Goal: Check status: Check status

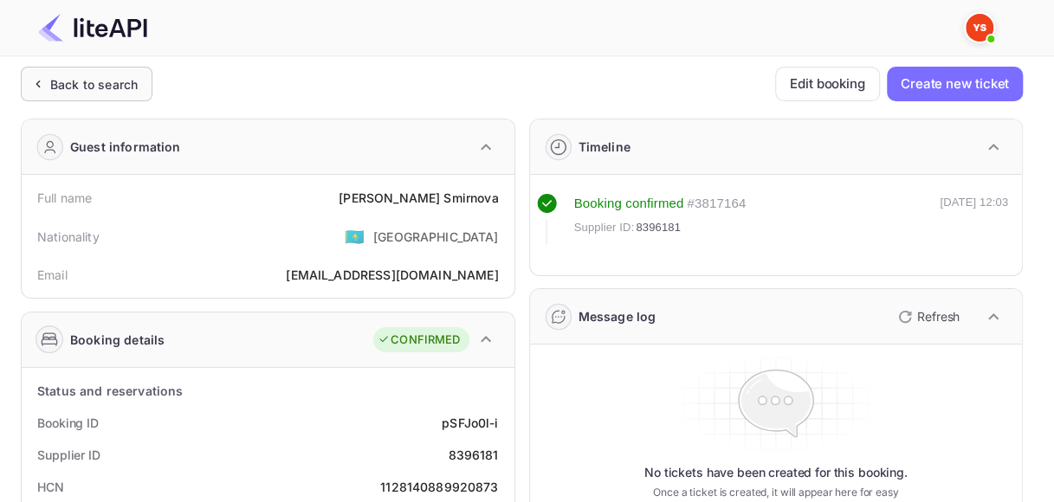
click at [45, 85] on icon at bounding box center [38, 83] width 18 height 17
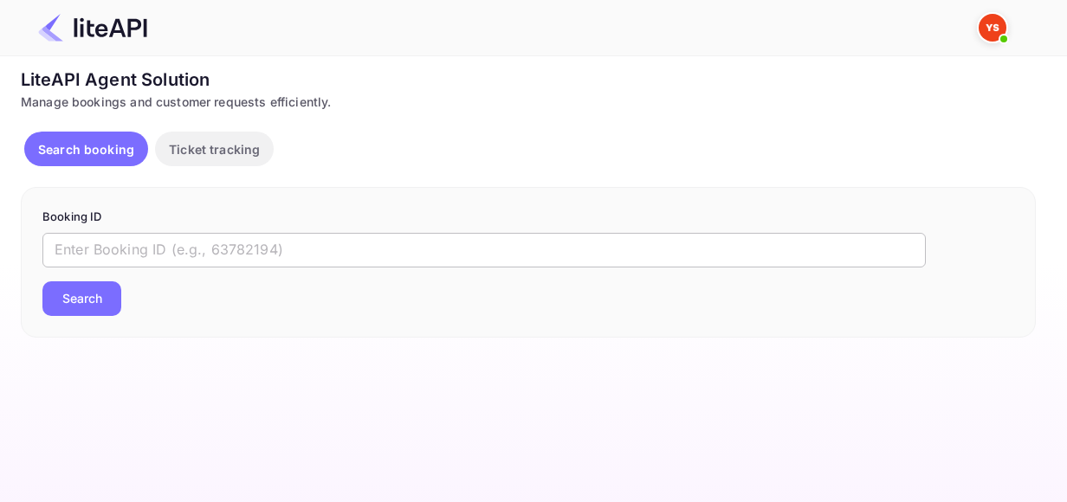
click at [197, 252] on input "text" at bounding box center [483, 250] width 883 height 35
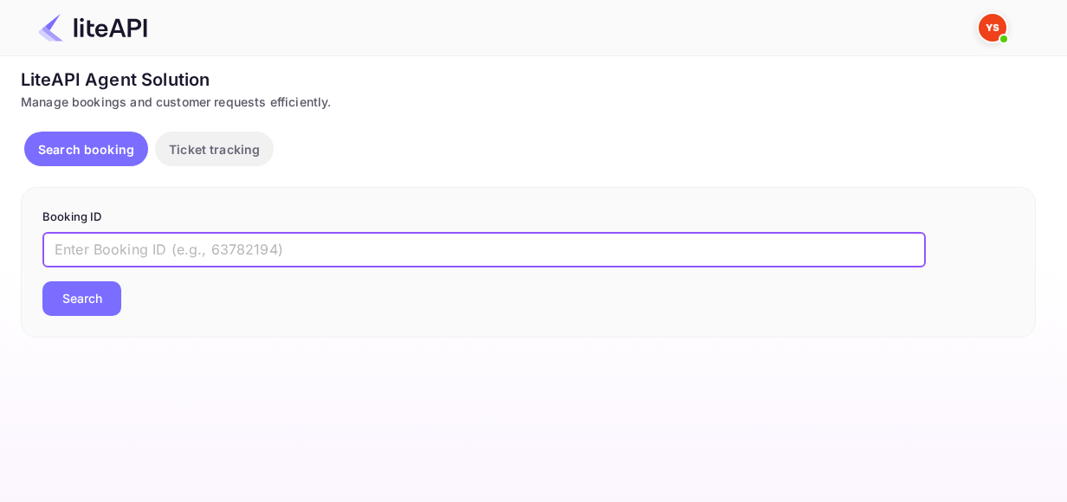
paste input "9137667"
type input "9137667"
click at [42, 281] on button "Search" at bounding box center [81, 298] width 79 height 35
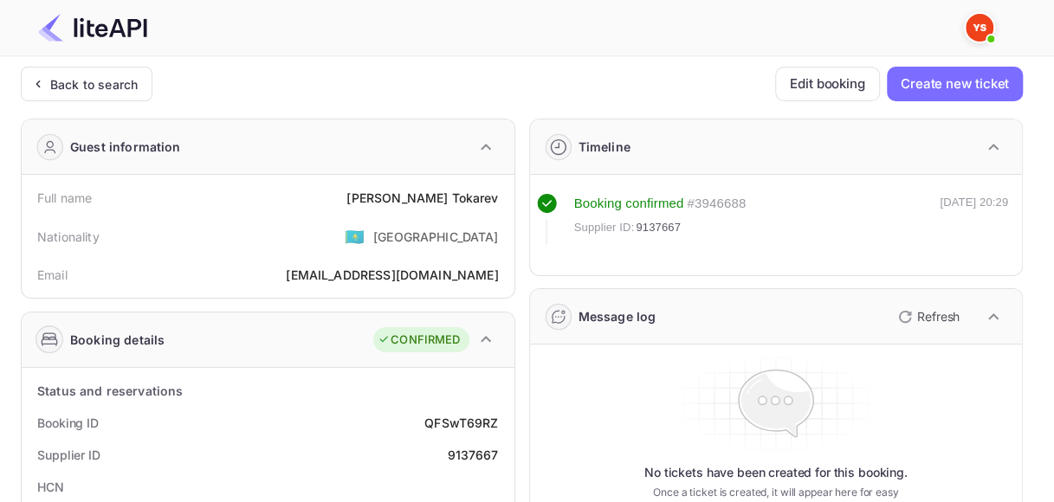
drag, startPoint x: 385, startPoint y: 340, endPoint x: 464, endPoint y: 340, distance: 78.8
click at [464, 340] on div "CONFIRMED" at bounding box center [420, 340] width 95 height 26
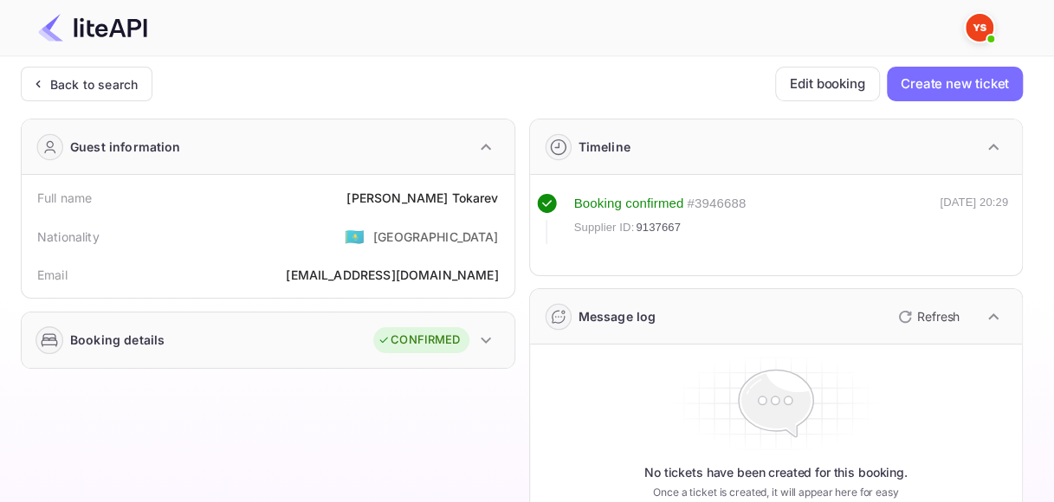
click at [483, 340] on icon "button" at bounding box center [486, 340] width 10 height 6
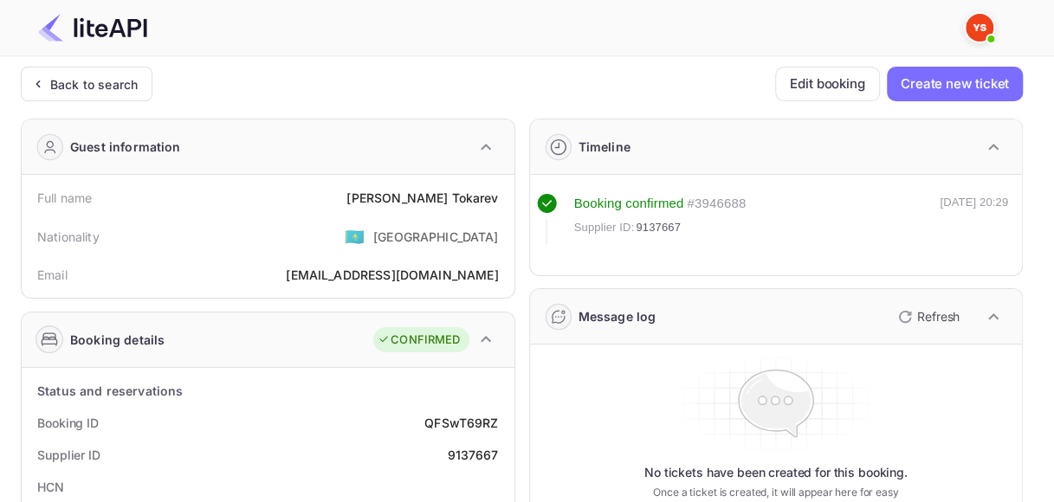
drag, startPoint x: 368, startPoint y: 337, endPoint x: 466, endPoint y: 343, distance: 98.1
click at [466, 343] on div "Booking details CONFIRMED" at bounding box center [268, 340] width 493 height 55
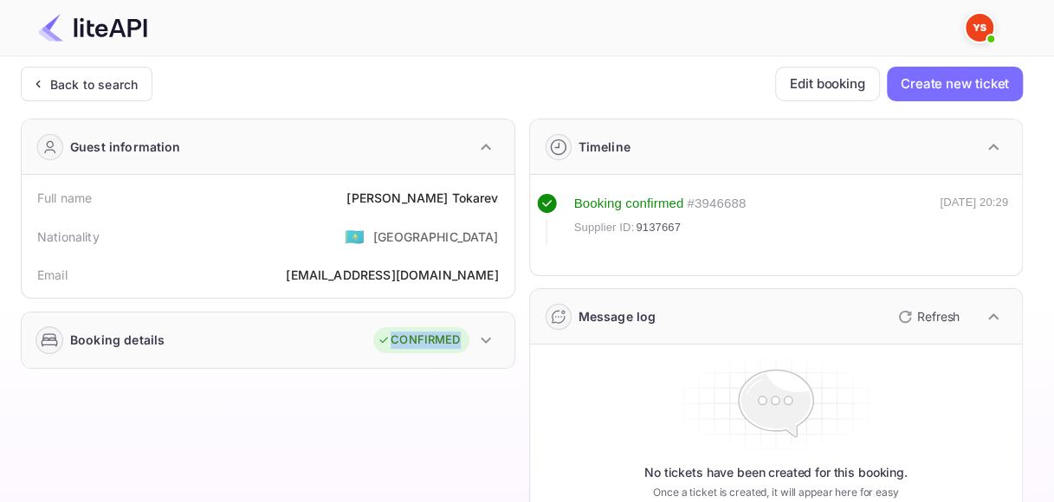
drag, startPoint x: 378, startPoint y: 338, endPoint x: 457, endPoint y: 342, distance: 79.8
click at [457, 342] on div "Booking details CONFIRMED" at bounding box center [268, 340] width 493 height 55
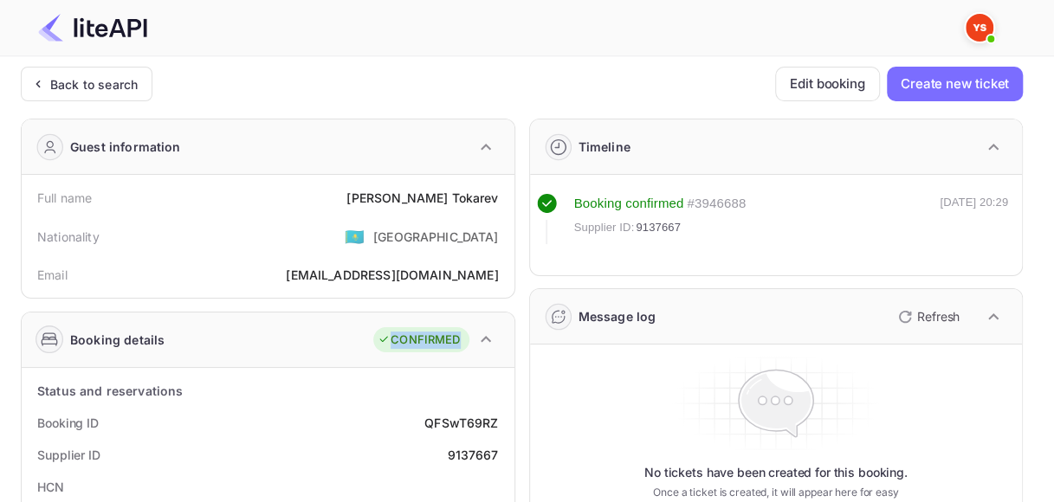
copy div "CONFIRMED"
click at [90, 87] on div "Back to search" at bounding box center [93, 84] width 87 height 18
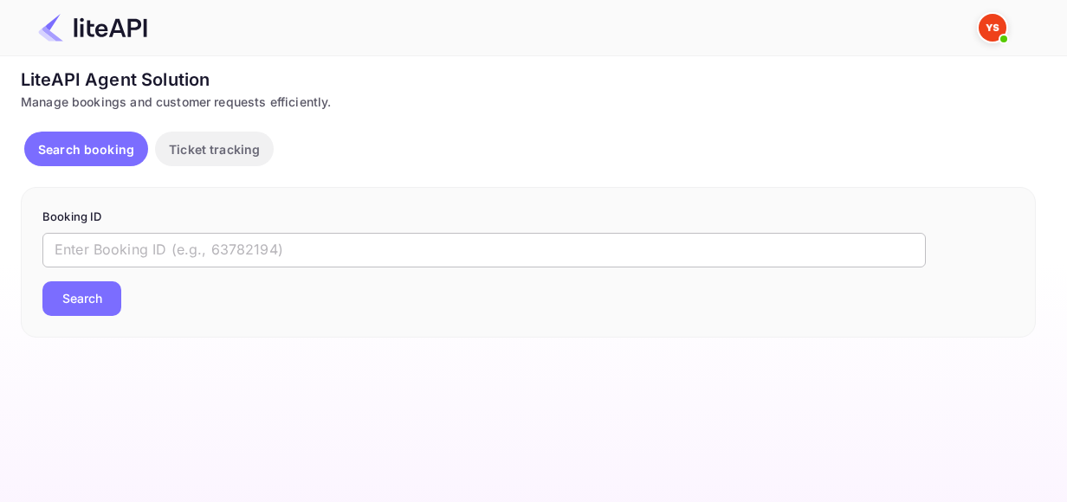
click at [181, 255] on input "text" at bounding box center [483, 250] width 883 height 35
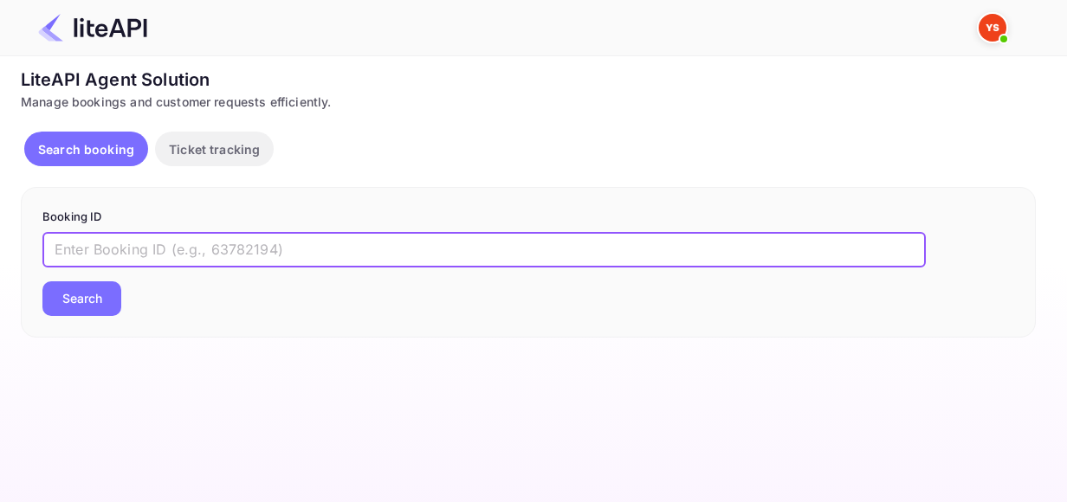
paste input "8030694"
type input "8030694"
click at [42, 281] on button "Search" at bounding box center [81, 298] width 79 height 35
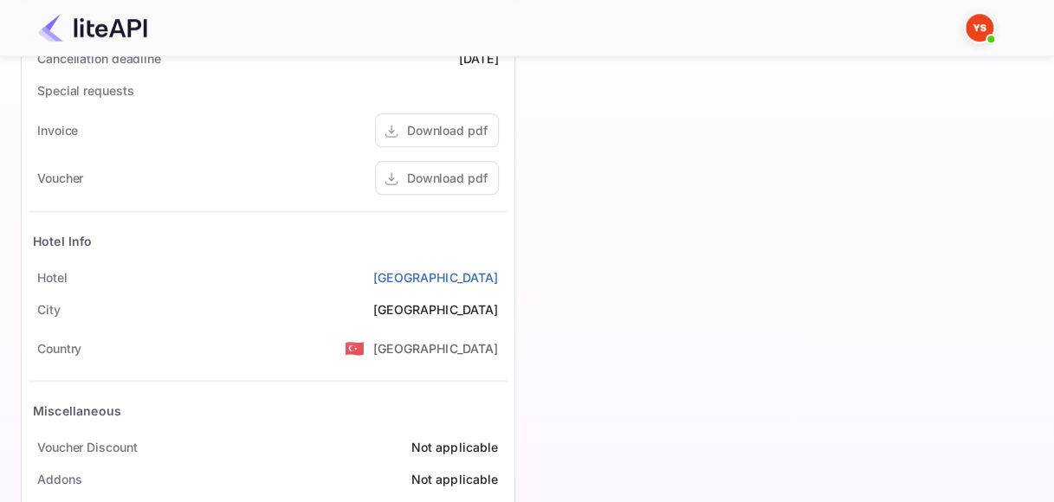
scroll to position [765, 0]
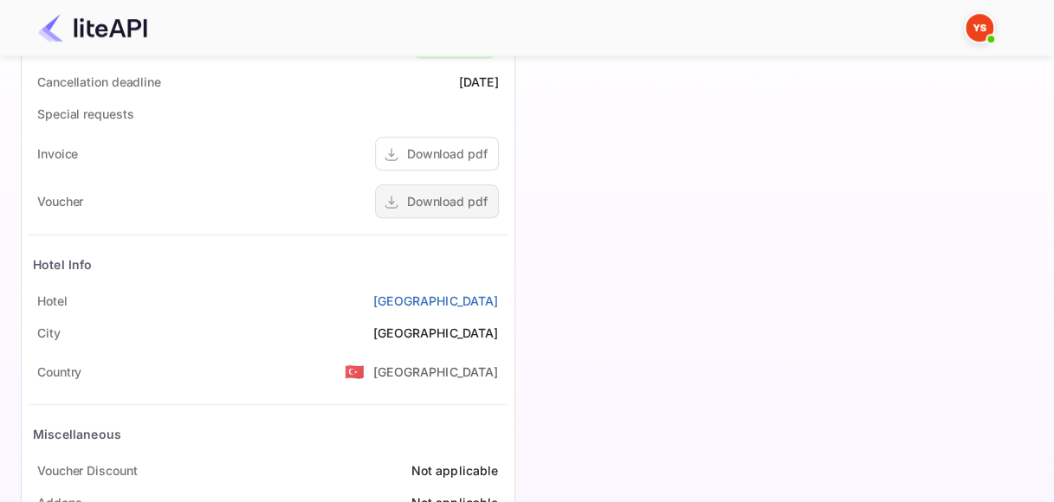
click at [438, 197] on div "Download pdf" at bounding box center [447, 201] width 81 height 18
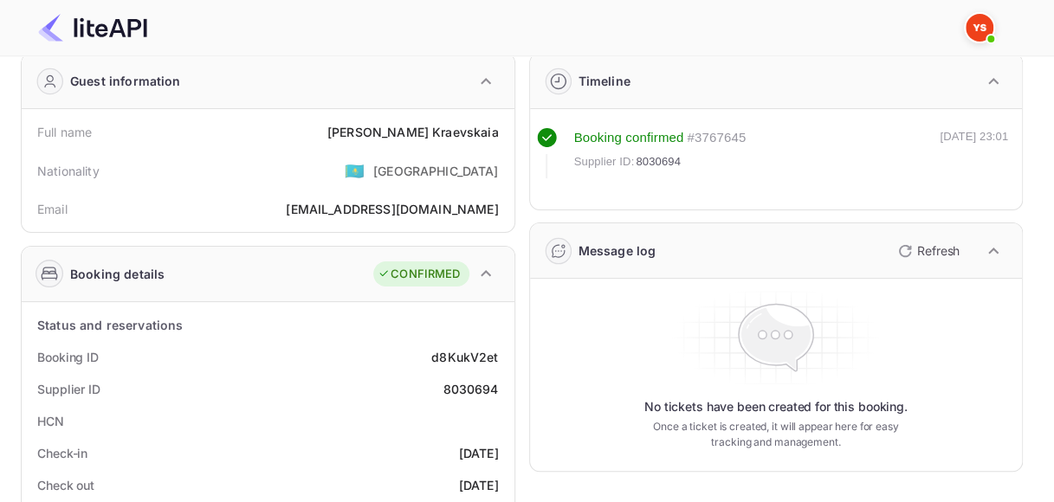
scroll to position [0, 0]
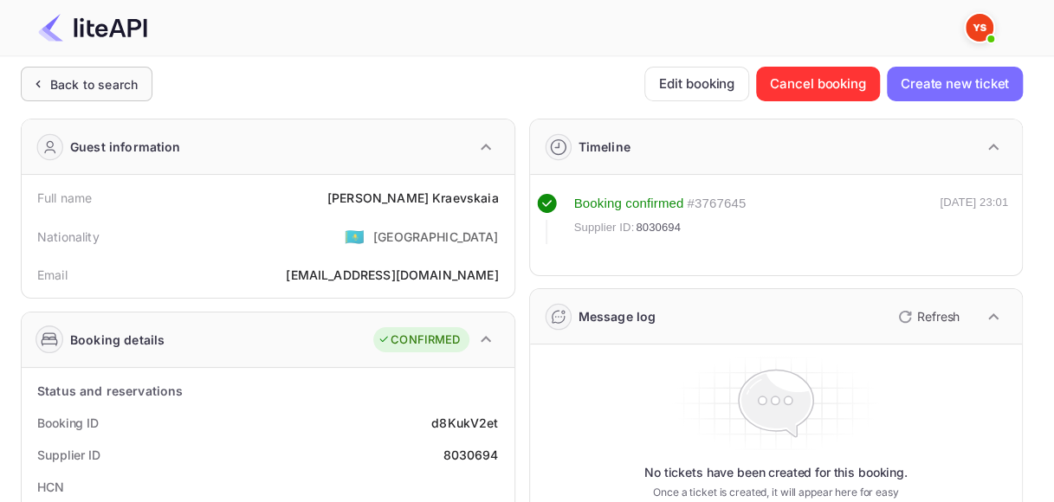
click at [81, 85] on div "Back to search" at bounding box center [93, 84] width 87 height 18
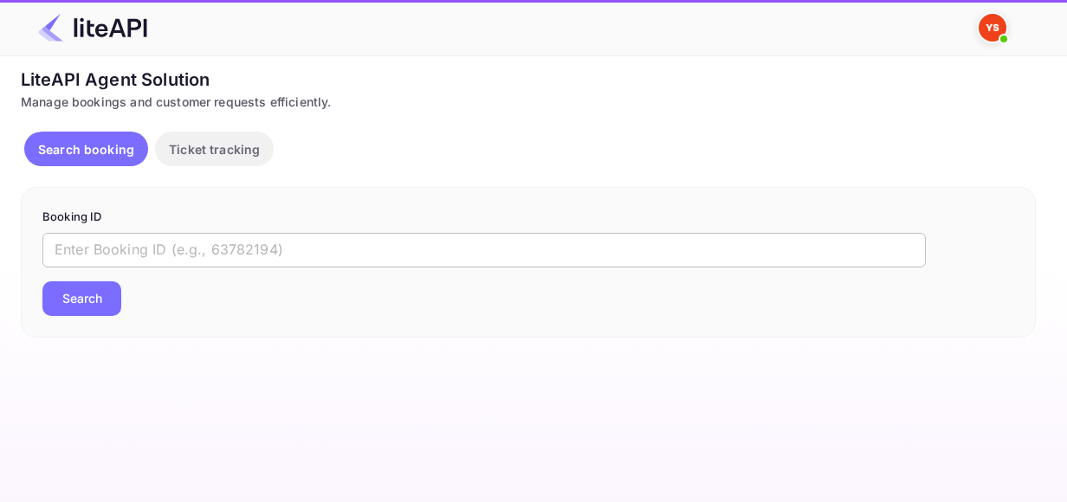
click at [181, 249] on input "text" at bounding box center [483, 250] width 883 height 35
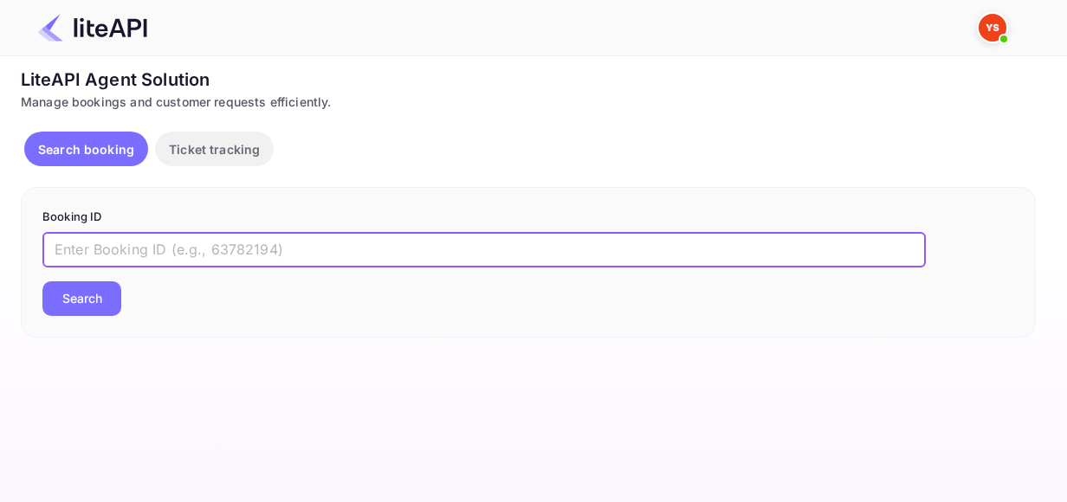
paste input "9032603"
type input "9032603"
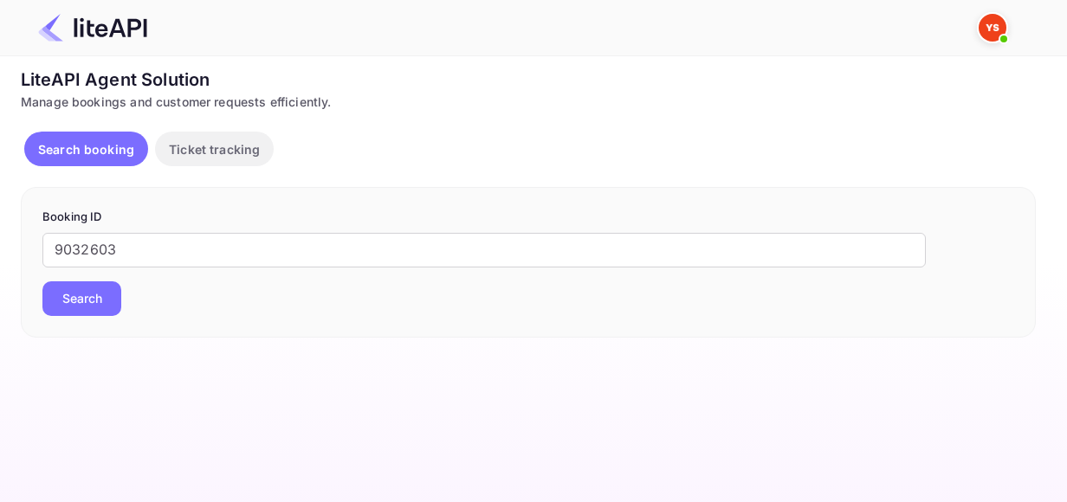
click at [113, 303] on button "Search" at bounding box center [81, 298] width 79 height 35
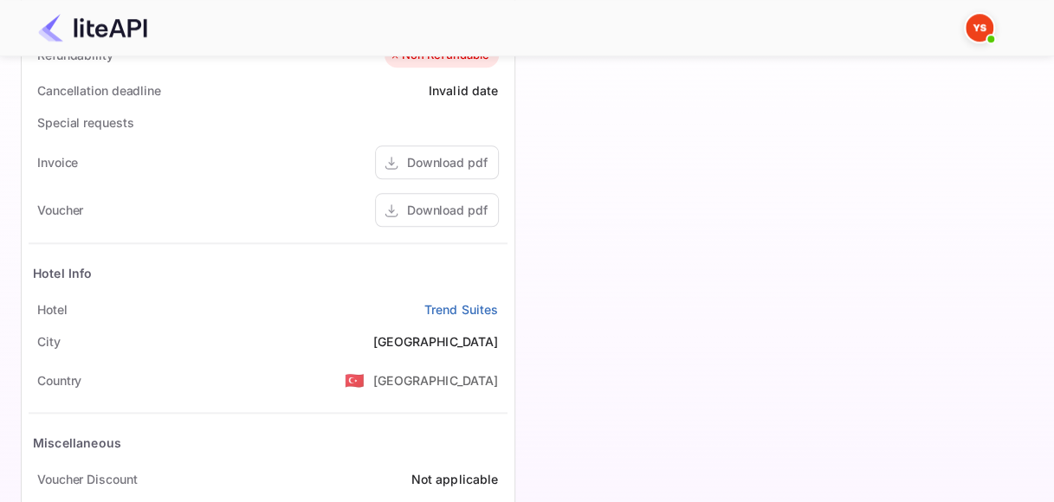
scroll to position [779, 0]
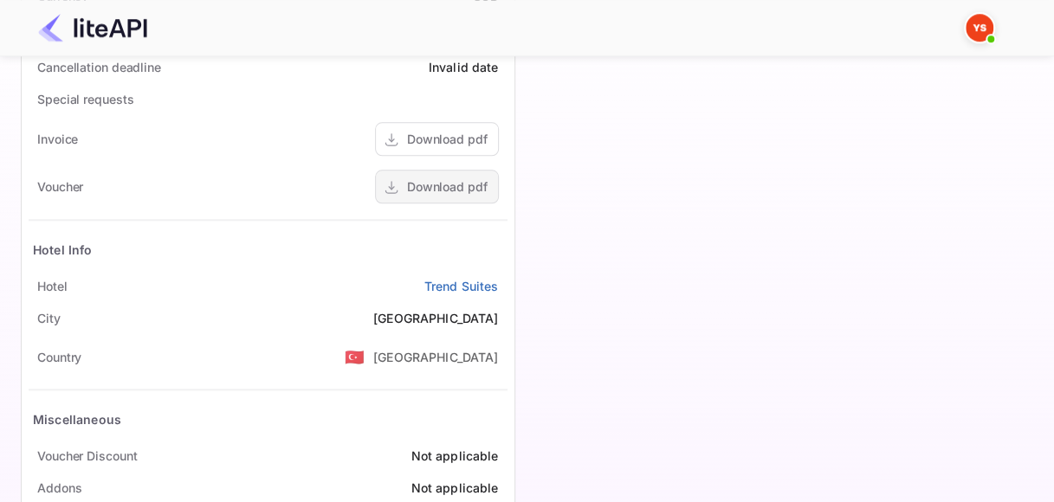
click at [454, 184] on div "Download pdf" at bounding box center [447, 187] width 81 height 18
click at [457, 278] on link "Trend Suites" at bounding box center [461, 286] width 74 height 18
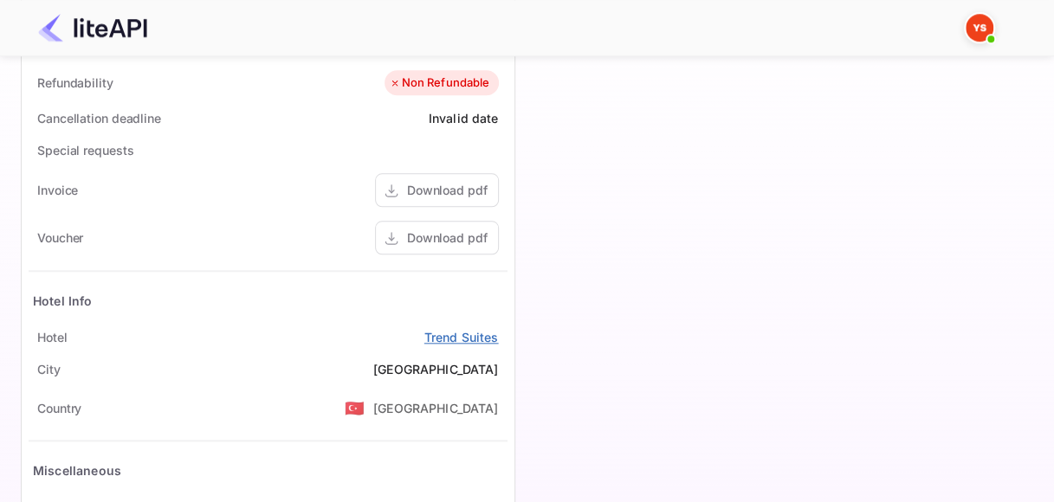
scroll to position [693, 0]
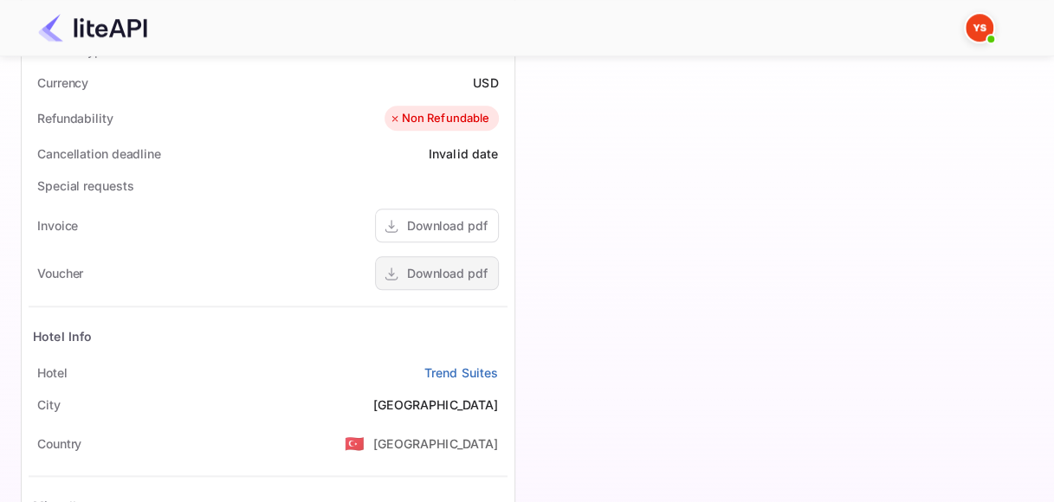
click at [405, 263] on div "Download pdf" at bounding box center [437, 273] width 124 height 34
